Goal: Task Accomplishment & Management: Complete application form

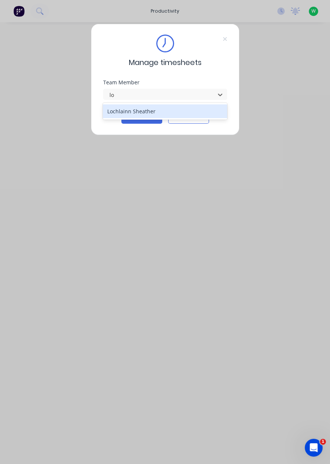
click at [133, 119] on div "Lochlainn Sheather" at bounding box center [165, 111] width 124 height 17
click at [142, 107] on div "Lochlainn Sheather" at bounding box center [165, 111] width 124 height 14
type input "lo"
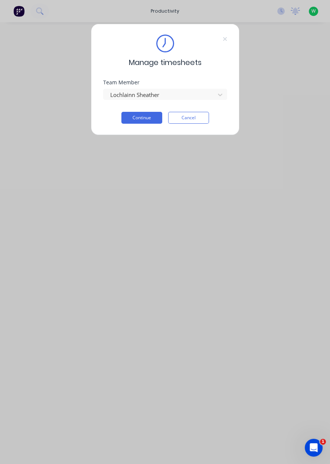
click at [143, 116] on button "Continue" at bounding box center [142, 118] width 41 height 12
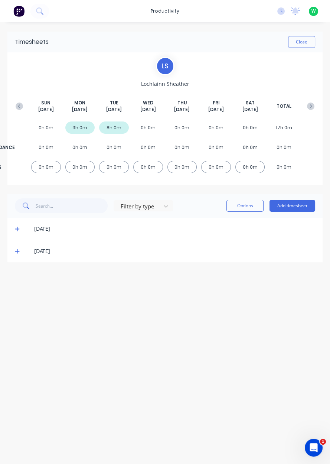
click at [285, 207] on button "Add timesheet" at bounding box center [293, 206] width 46 height 12
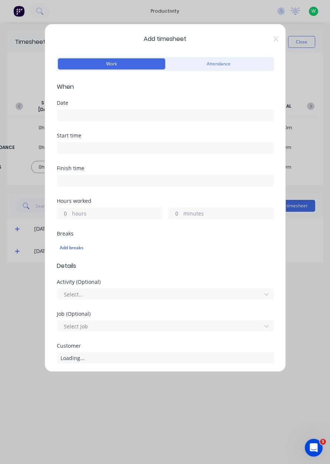
click at [275, 39] on icon at bounding box center [276, 38] width 4 height 5
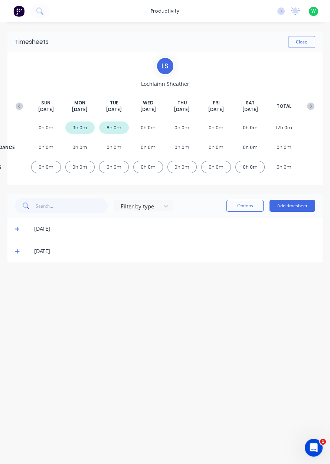
click at [17, 229] on icon at bounding box center [17, 229] width 4 height 4
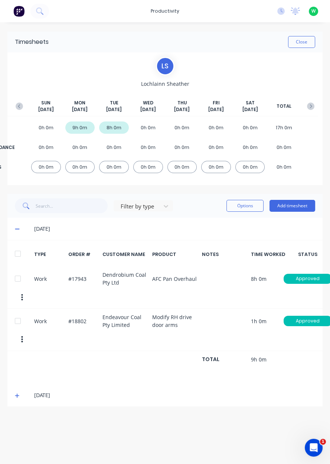
click at [16, 103] on icon "button" at bounding box center [19, 106] width 7 height 7
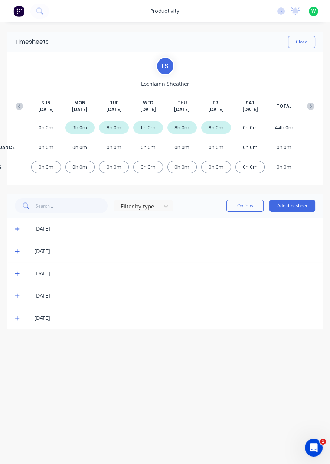
click at [20, 315] on span at bounding box center [18, 317] width 7 height 7
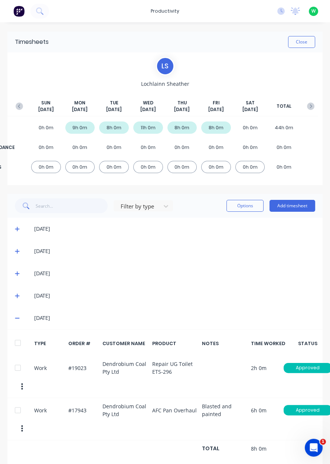
click at [310, 111] on button "button" at bounding box center [311, 106] width 15 height 13
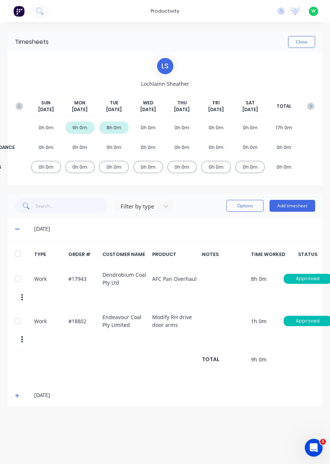
click at [297, 206] on button "Add timesheet" at bounding box center [293, 206] width 46 height 12
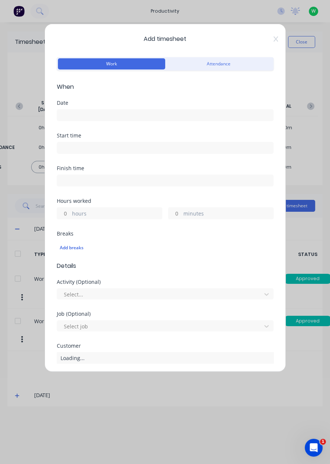
click at [82, 113] on input at bounding box center [165, 115] width 216 height 11
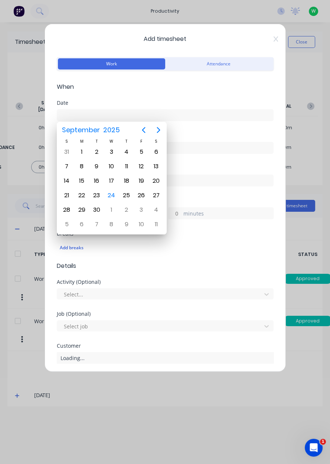
click at [114, 193] on div "24" at bounding box center [111, 195] width 11 height 11
type input "[DATE]"
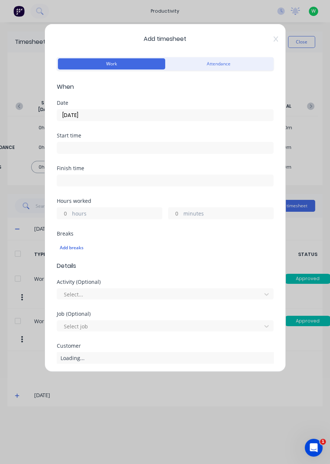
click at [64, 214] on input "hours" at bounding box center [63, 213] width 13 height 11
type input "1"
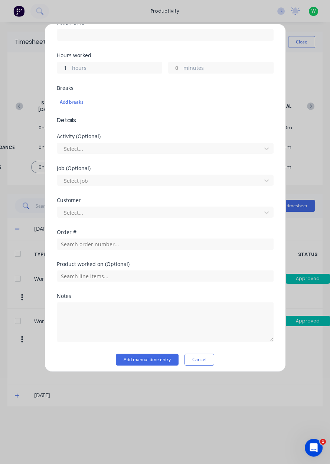
scroll to position [146, 0]
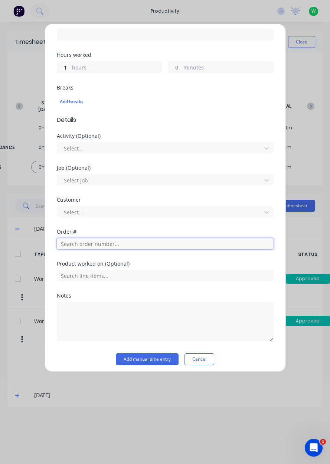
click at [101, 243] on input "text" at bounding box center [165, 243] width 217 height 11
type input "19023"
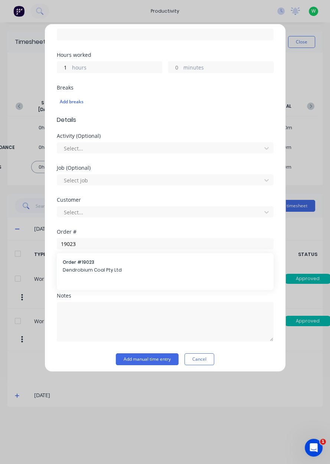
click at [124, 269] on span "Dendrobium Coal Pty Ltd" at bounding box center [165, 270] width 205 height 7
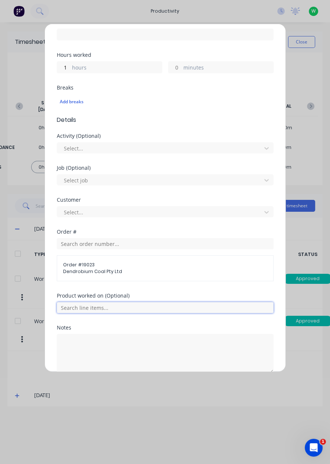
click at [116, 309] on input "text" at bounding box center [165, 307] width 217 height 11
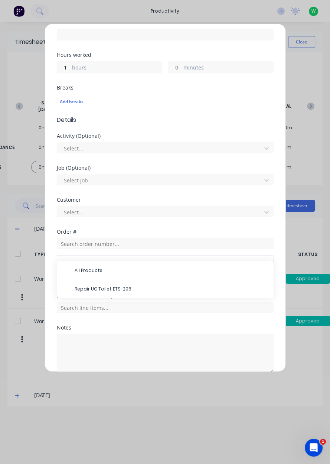
click at [127, 290] on span "Repair UG Toilet ETS-296" at bounding box center [171, 289] width 193 height 7
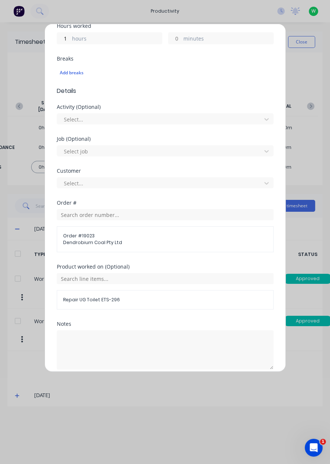
scroll to position [206, 0]
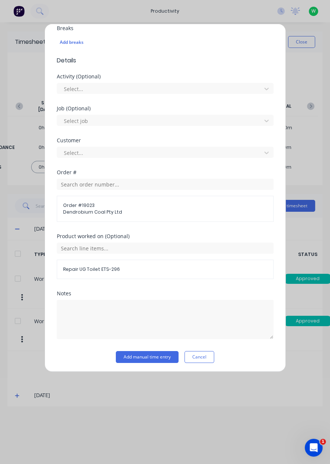
click at [136, 354] on button "Add manual time entry" at bounding box center [147, 357] width 63 height 12
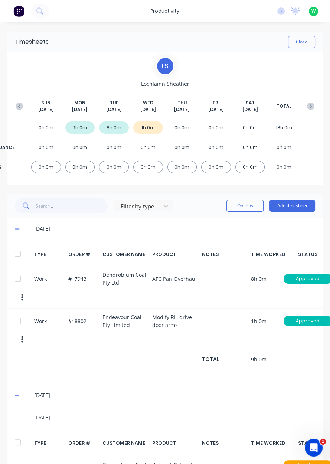
click at [292, 206] on button "Add timesheet" at bounding box center [293, 206] width 46 height 12
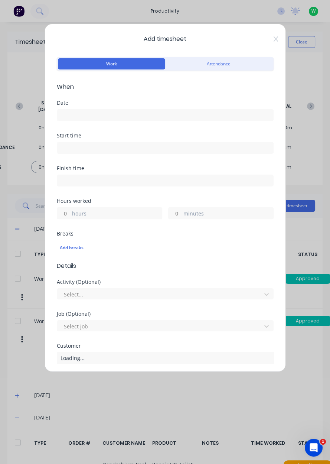
click at [72, 118] on input at bounding box center [165, 115] width 216 height 11
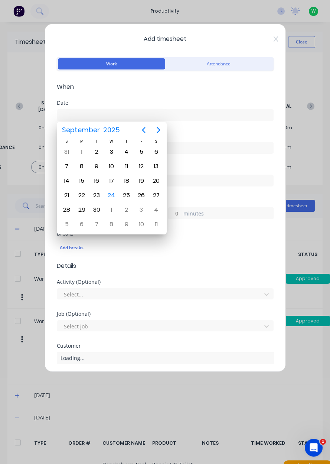
click at [113, 195] on div "24" at bounding box center [111, 195] width 11 height 11
type input "[DATE]"
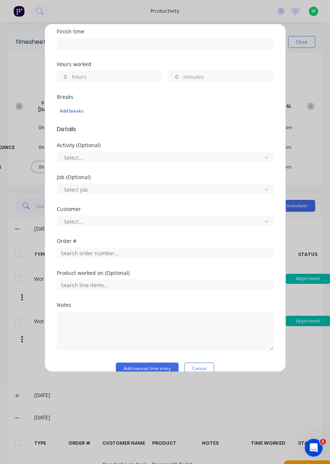
scroll to position [149, 0]
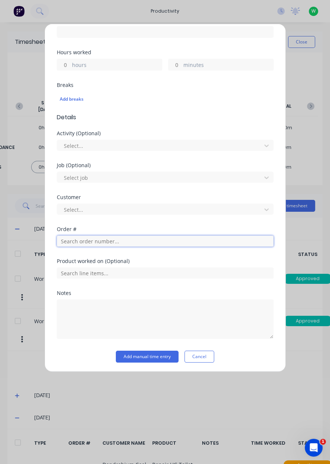
click at [71, 238] on input "text" at bounding box center [165, 241] width 217 height 11
type input "19100"
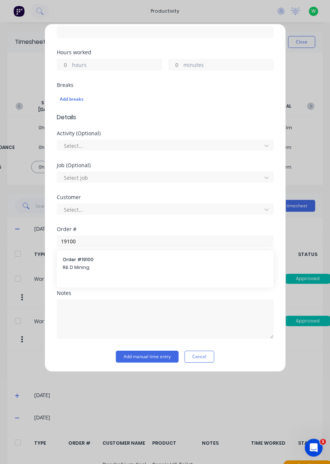
click at [114, 257] on span "Order # 19100" at bounding box center [165, 259] width 205 height 7
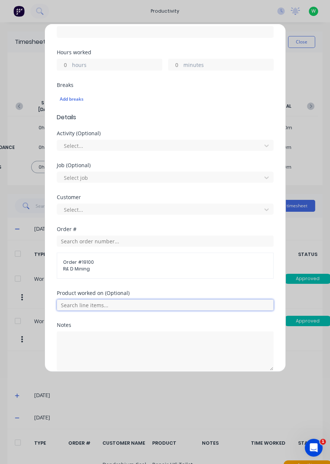
click at [108, 308] on input "text" at bounding box center [165, 305] width 217 height 11
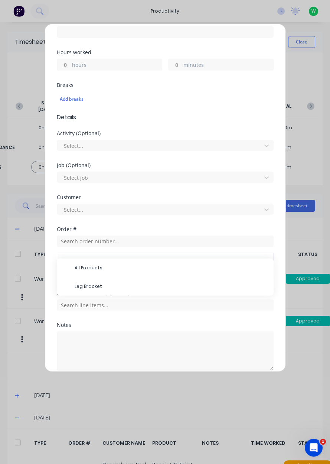
click at [139, 284] on span "Leg Bracket" at bounding box center [171, 286] width 193 height 7
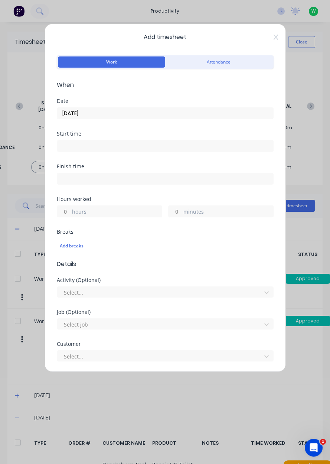
scroll to position [0, 0]
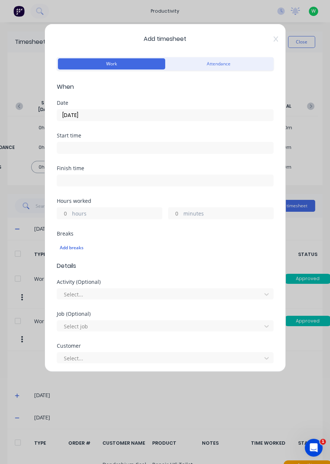
click at [72, 210] on label "hours" at bounding box center [117, 214] width 90 height 9
click at [70, 209] on input "hours" at bounding box center [63, 213] width 13 height 11
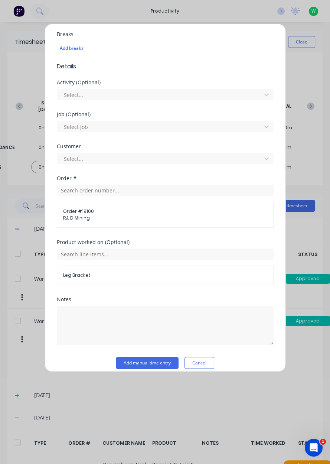
scroll to position [206, 0]
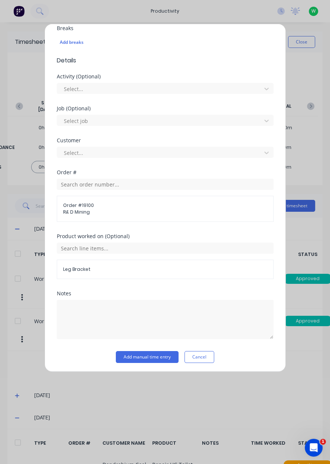
type input "1"
click at [160, 353] on button "Add manual time entry" at bounding box center [147, 357] width 63 height 12
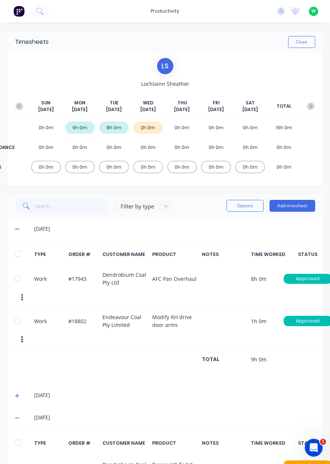
click at [296, 207] on button "Add timesheet" at bounding box center [293, 206] width 46 height 12
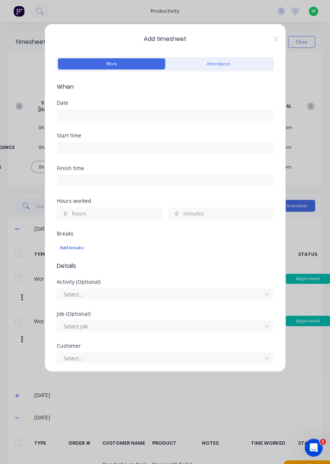
click at [89, 404] on div "Add timesheet Work Attendance When Date Start time Finish time Hours worked hou…" at bounding box center [165, 232] width 330 height 464
click at [276, 39] on icon at bounding box center [276, 38] width 4 height 5
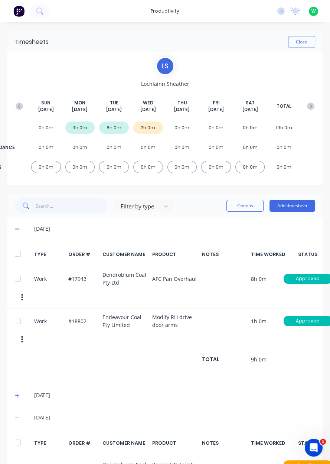
click at [294, 208] on button "Add timesheet" at bounding box center [293, 206] width 46 height 12
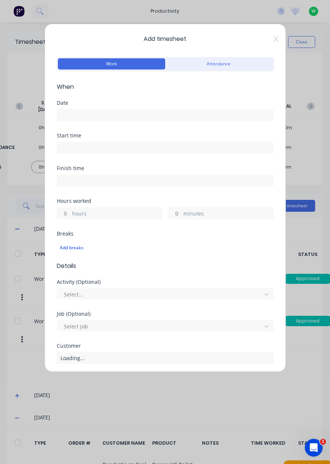
click at [125, 115] on input at bounding box center [165, 115] width 216 height 11
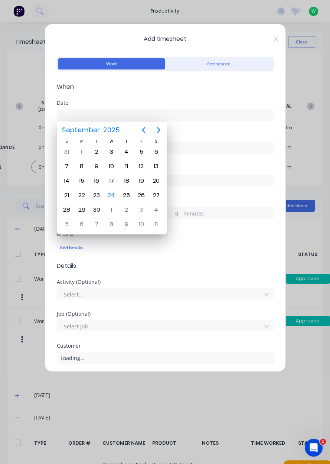
click at [115, 199] on div "24" at bounding box center [111, 195] width 15 height 14
type input "[DATE]"
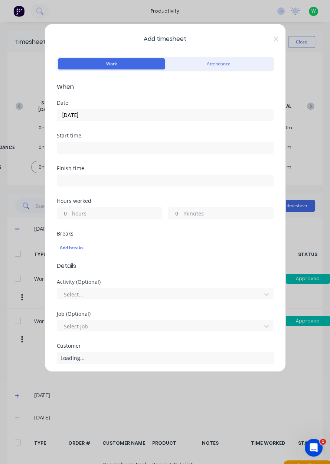
click at [63, 211] on input "hours" at bounding box center [63, 213] width 13 height 11
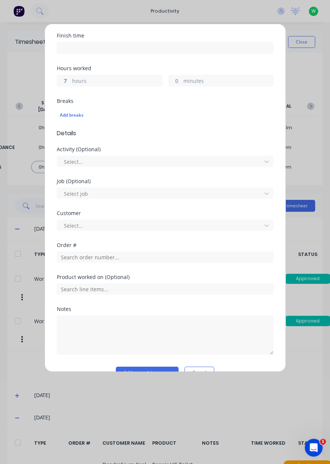
scroll to position [133, 0]
type input "7"
click at [112, 259] on input "text" at bounding box center [165, 257] width 217 height 11
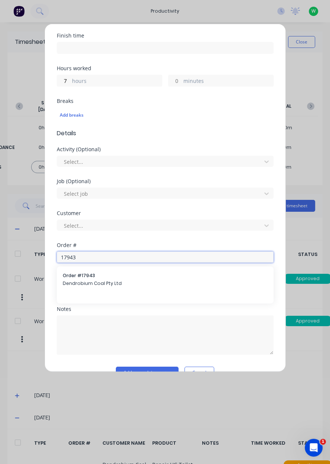
type input "17943"
click at [139, 274] on span "Order # 17943" at bounding box center [165, 275] width 205 height 7
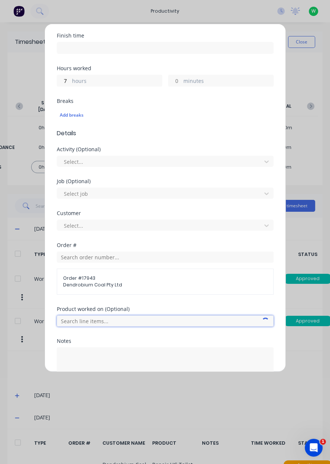
click at [118, 321] on input "text" at bounding box center [165, 321] width 217 height 11
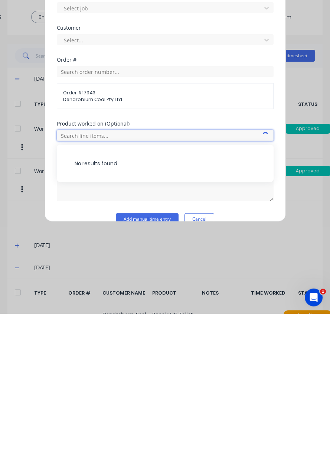
scroll to position [168, 0]
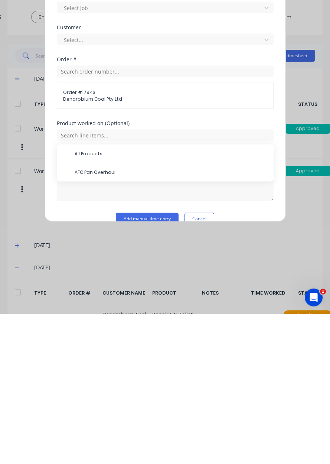
click at [102, 323] on span "AFC Pan Overhaul" at bounding box center [171, 322] width 193 height 7
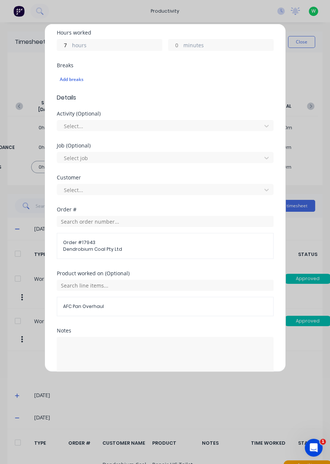
scroll to position [206, 0]
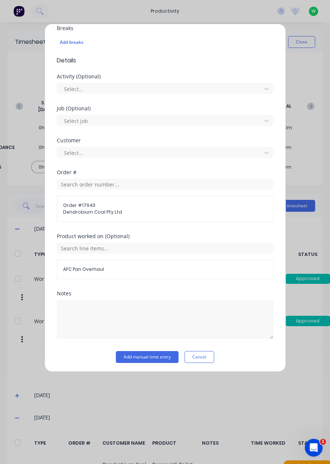
click at [148, 353] on button "Add manual time entry" at bounding box center [147, 357] width 63 height 12
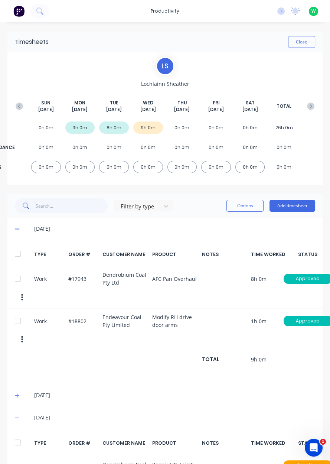
click at [307, 43] on button "Close" at bounding box center [301, 42] width 27 height 12
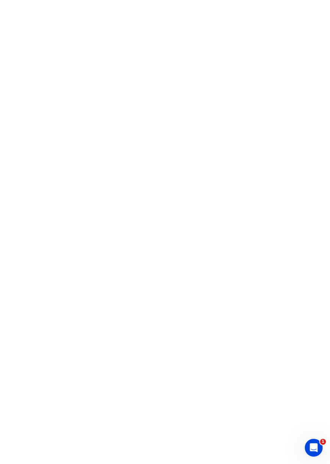
click at [104, 0] on html "1" at bounding box center [165, 0] width 330 height 0
